Goal: Navigation & Orientation: Find specific page/section

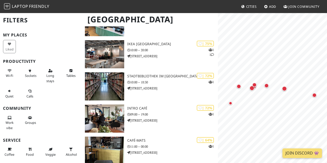
scroll to position [100, 0]
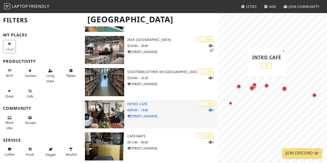
click at [129, 104] on h3 "intro CAFÉ" at bounding box center [172, 104] width 91 height 4
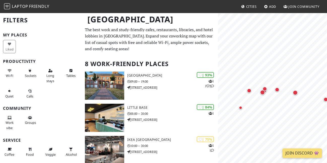
scroll to position [100, 0]
